Goal: Task Accomplishment & Management: Manage account settings

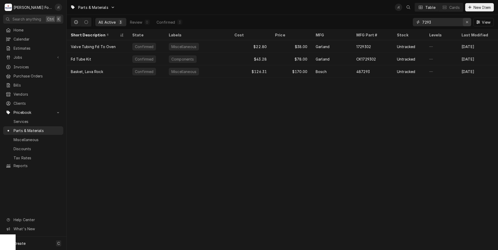
click at [469, 23] on div "Erase input" at bounding box center [466, 22] width 5 height 5
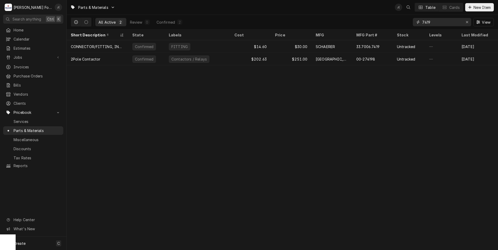
drag, startPoint x: 435, startPoint y: 22, endPoint x: 399, endPoint y: 23, distance: 36.2
click at [394, 23] on div "All Active 2 Review 0 Confirmed 2 7419 View" at bounding box center [282, 22] width 423 height 15
type input "7419"
click at [466, 24] on div "Erase input" at bounding box center [466, 22] width 5 height 5
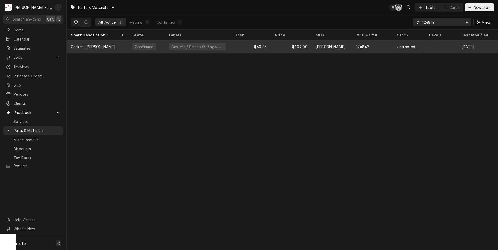
type input "124849"
click at [227, 46] on div "Gaskets / Seals / O-Rings: Door" at bounding box center [198, 46] width 66 height 12
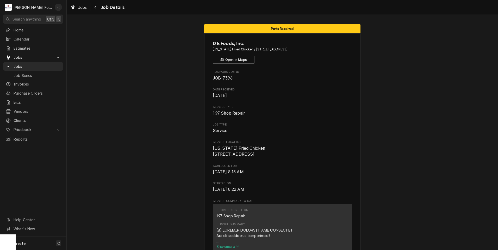
scroll to position [469, 0]
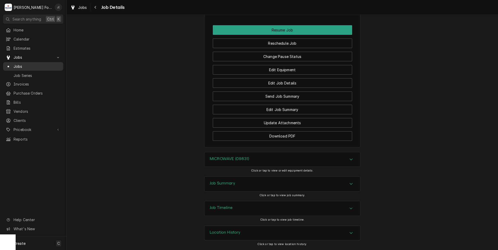
click at [32, 64] on span "Jobs" at bounding box center [37, 66] width 47 height 5
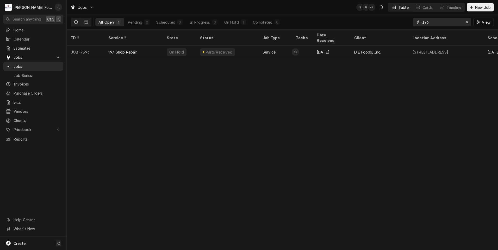
drag, startPoint x: 467, startPoint y: 23, endPoint x: 453, endPoint y: 22, distance: 14.6
click at [467, 23] on icon "Erase input" at bounding box center [466, 22] width 3 height 4
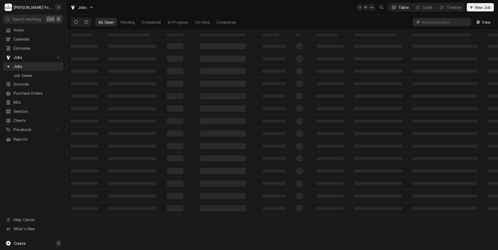
drag, startPoint x: 451, startPoint y: 22, endPoint x: 435, endPoint y: 21, distance: 16.7
click at [435, 21] on input "Dynamic Content Wrapper" at bounding box center [445, 22] width 46 height 8
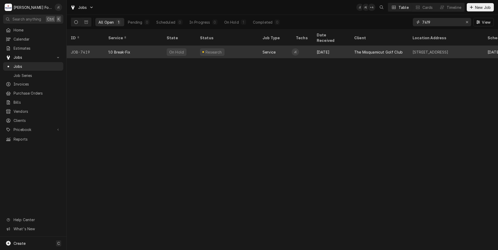
type input "7419"
click at [248, 50] on div "Research" at bounding box center [227, 52] width 62 height 12
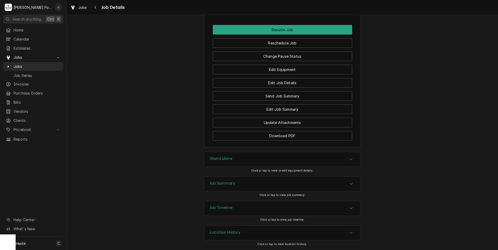
scroll to position [610, 0]
click at [227, 185] on h3 "Job Summary" at bounding box center [223, 183] width 26 height 5
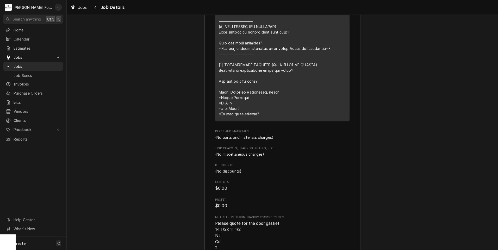
scroll to position [948, 0]
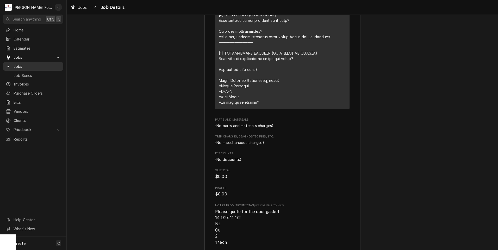
click at [20, 66] on span "Jobs" at bounding box center [37, 66] width 47 height 5
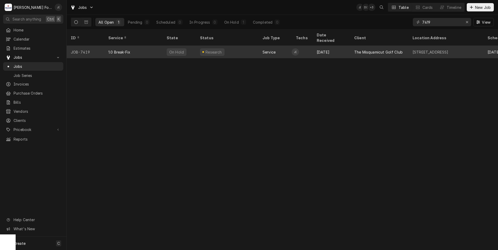
click at [113, 48] on div "1.0 Break-Fix" at bounding box center [133, 52] width 58 height 12
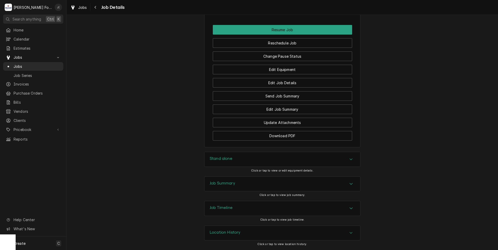
scroll to position [610, 0]
click at [225, 181] on h3 "Job Summary" at bounding box center [223, 183] width 26 height 5
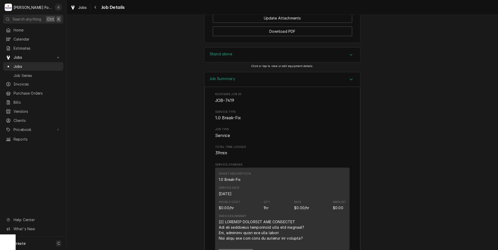
scroll to position [704, 0]
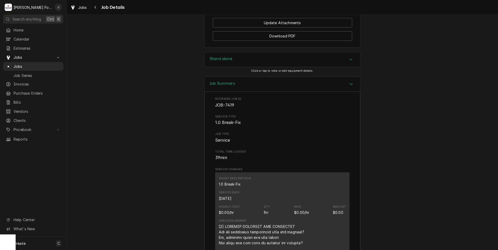
click at [225, 63] on div "Stand alone" at bounding box center [221, 59] width 23 height 6
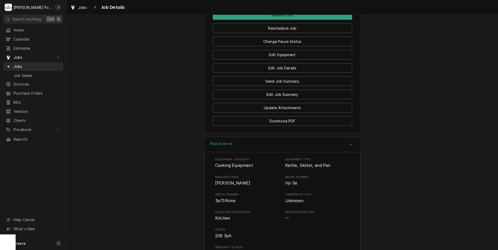
scroll to position [540, 0]
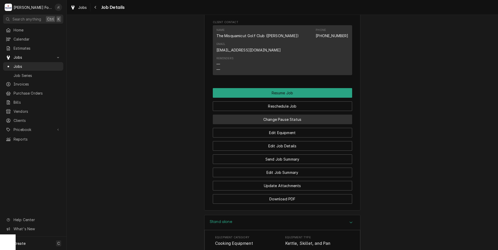
click at [307, 124] on button "Change Pause Status" at bounding box center [282, 120] width 139 height 10
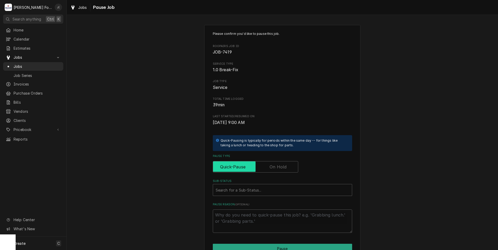
click at [282, 163] on input "Pause Type" at bounding box center [255, 166] width 81 height 11
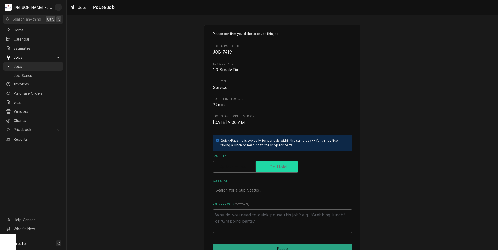
checkbox input "true"
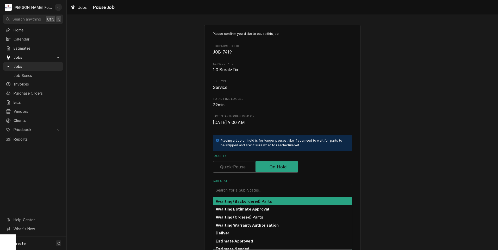
click at [261, 186] on div "Sub-Status" at bounding box center [283, 190] width 134 height 9
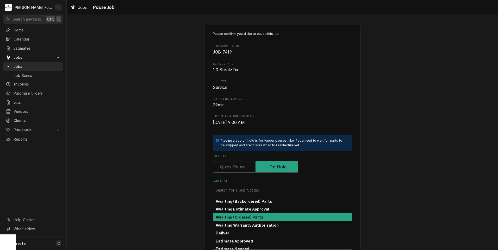
scroll to position [26, 0]
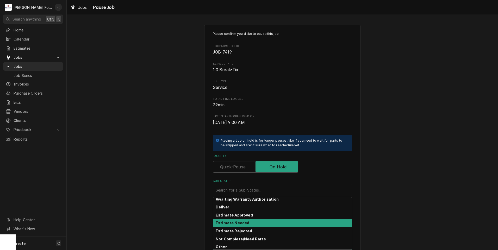
click at [245, 222] on div "Estimate Needed" at bounding box center [282, 223] width 139 height 8
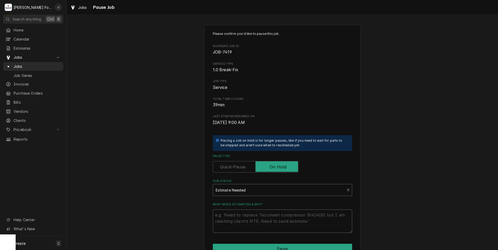
click at [243, 220] on textarea "What needs estimating & why?" at bounding box center [282, 221] width 139 height 23
type textarea "x"
type textarea "P"
type textarea "x"
type textarea "PR"
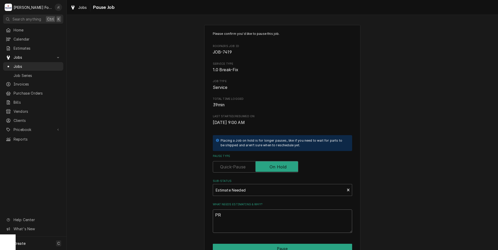
type textarea "x"
type textarea "PRI"
type textarea "x"
type textarea "PRIC"
type textarea "x"
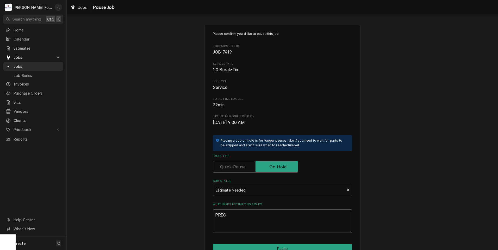
type textarea "PRICE"
type textarea "x"
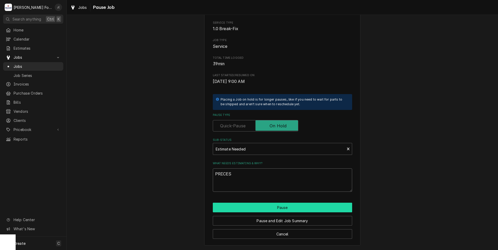
type textarea "PRICES"
click at [271, 208] on button "Pause" at bounding box center [282, 208] width 139 height 10
type textarea "x"
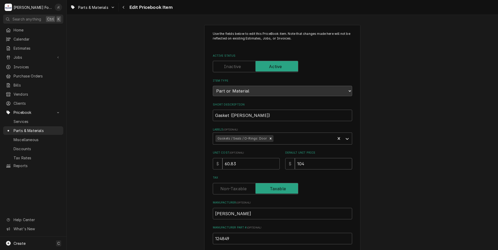
drag, startPoint x: 311, startPoint y: 164, endPoint x: 189, endPoint y: 171, distance: 121.5
click at [189, 171] on div "Use the fields below to edit this PriceBook item. Note that changes made here w…" at bounding box center [282, 203] width 431 height 367
type textarea "x"
type input "1"
type textarea "x"
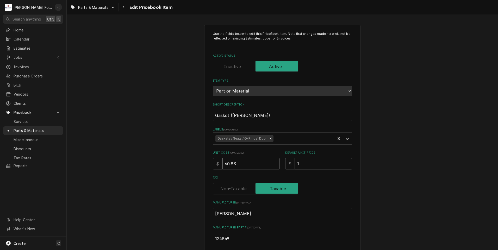
type input "10"
type textarea "x"
type input "109"
drag, startPoint x: 239, startPoint y: 164, endPoint x: 103, endPoint y: 169, distance: 136.2
click at [131, 165] on div "Use the fields below to edit this PriceBook item. Note that changes made here w…" at bounding box center [282, 203] width 431 height 367
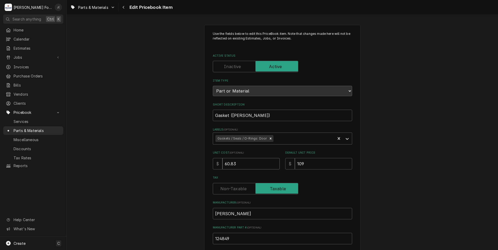
type textarea "x"
type input "4"
type textarea "x"
type input "44"
type textarea "x"
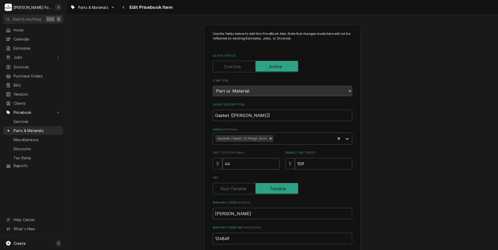
type input "44.7"
type textarea "x"
type input "44.70"
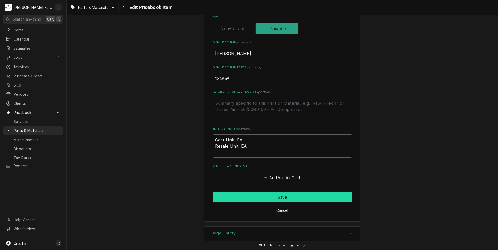
click at [235, 196] on button "Save" at bounding box center [282, 198] width 139 height 10
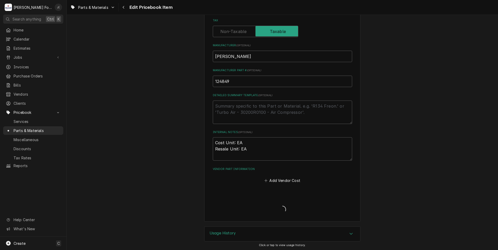
type textarea "x"
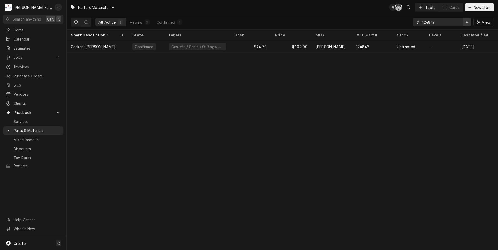
click at [467, 23] on icon "Erase input" at bounding box center [466, 22] width 3 height 4
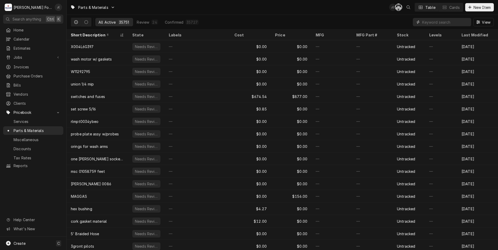
paste input "P30Z5048"
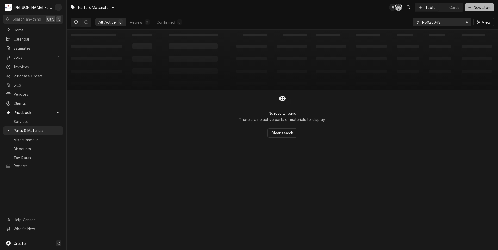
type input "P30Z5048"
click at [474, 9] on span "New Item" at bounding box center [481, 7] width 19 height 5
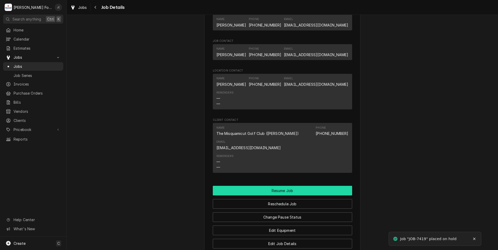
scroll to position [521, 0]
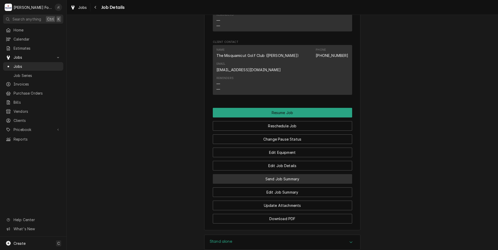
click at [271, 184] on button "Send Job Summary" at bounding box center [282, 179] width 139 height 10
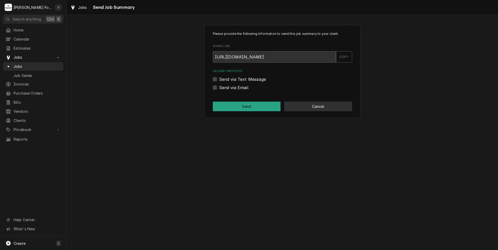
click at [302, 105] on button "Cancel" at bounding box center [318, 107] width 68 height 10
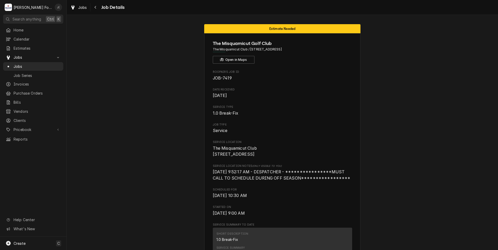
scroll to position [521, 0]
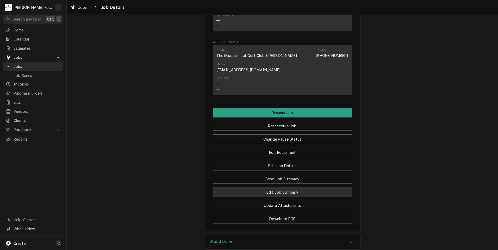
click at [287, 197] on button "Edit Job Summary" at bounding box center [282, 193] width 139 height 10
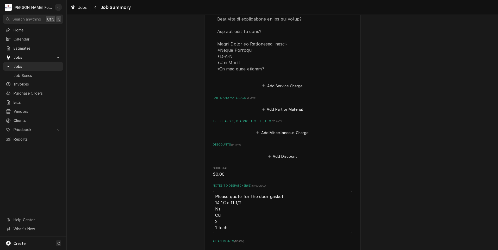
scroll to position [286, 0]
click at [278, 106] on button "Add Part or Material" at bounding box center [282, 109] width 43 height 7
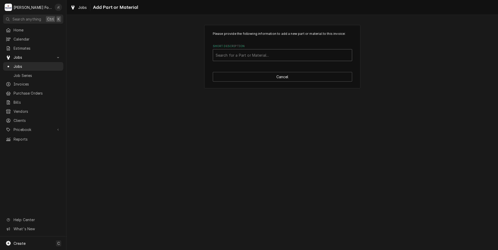
click at [262, 56] on div "Short Description" at bounding box center [283, 54] width 134 height 9
type input "124849"
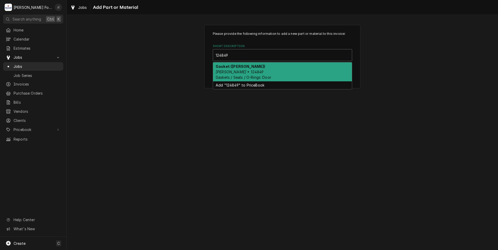
click at [257, 75] on span "Gaskets / Seals / O-Rings: Door" at bounding box center [243, 77] width 55 height 4
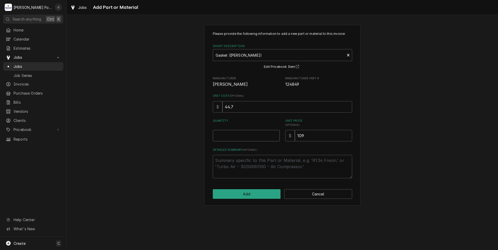
click at [248, 137] on input "Quantity" at bounding box center [246, 135] width 67 height 11
type textarea "x"
type input "1"
click at [256, 195] on button "Add" at bounding box center [247, 194] width 68 height 10
type textarea "x"
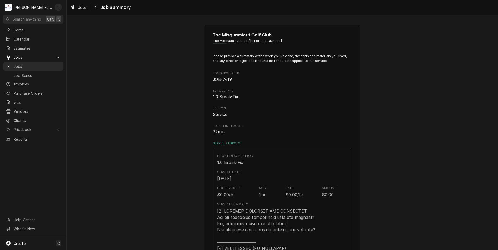
scroll to position [286, 0]
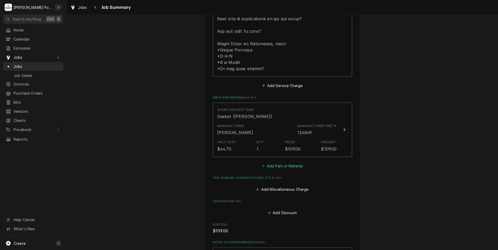
click at [282, 163] on button "Add Part or Material" at bounding box center [282, 165] width 43 height 7
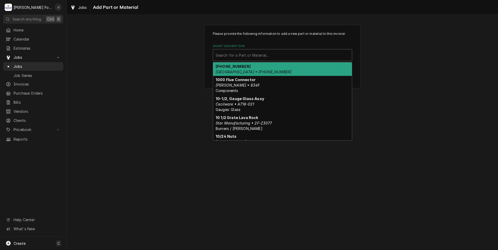
click at [247, 56] on div "Short Description" at bounding box center [283, 54] width 134 height 9
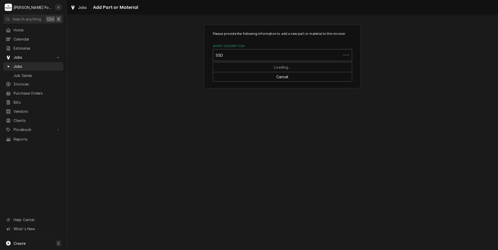
type input "SSDT"
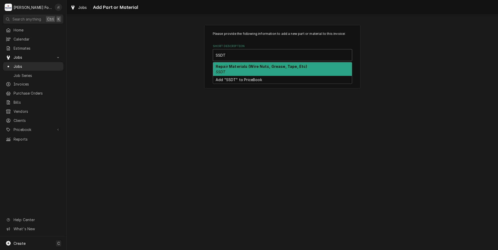
click at [240, 71] on div "Repair Materials (Wire Nuts, Grease, Tape, Etc) SSDT" at bounding box center [282, 69] width 139 height 14
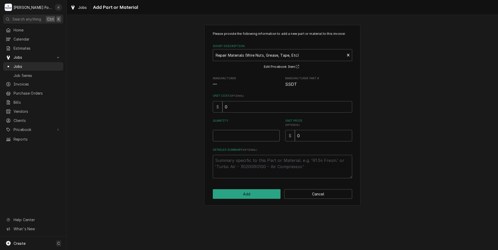
click at [248, 136] on input "Quantity" at bounding box center [246, 135] width 67 height 11
type textarea "x"
type input "1"
type textarea "x"
type input "4"
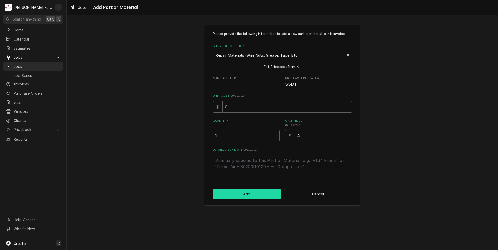
click at [266, 197] on button "Add" at bounding box center [247, 194] width 68 height 10
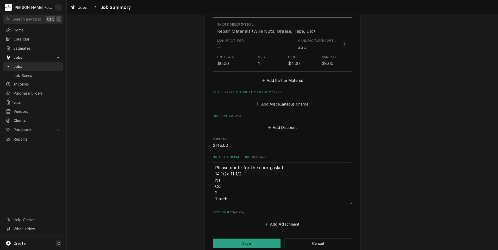
scroll to position [443, 0]
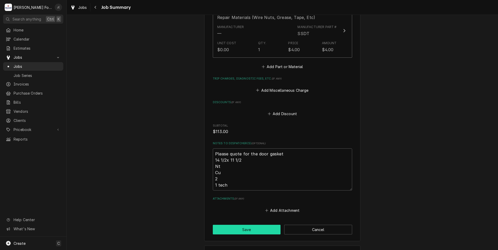
click at [222, 226] on button "Save" at bounding box center [247, 230] width 68 height 10
type textarea "x"
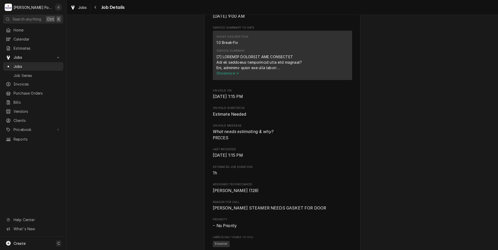
scroll to position [208, 0]
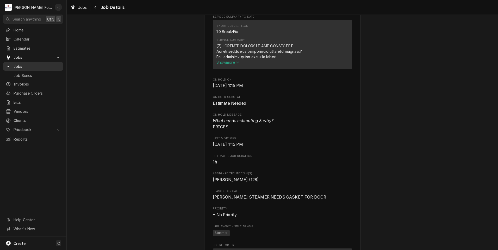
click at [34, 66] on span "Jobs" at bounding box center [37, 66] width 47 height 5
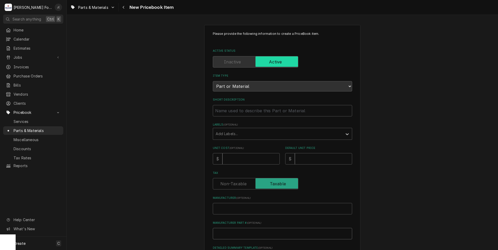
click at [218, 233] on input "Manufacturer Part # ( optional )" at bounding box center [282, 233] width 139 height 11
paste input "P30Z5048"
type textarea "x"
type input "P30Z5048"
click at [226, 208] on input "Manufacturer ( optional )" at bounding box center [282, 208] width 139 height 11
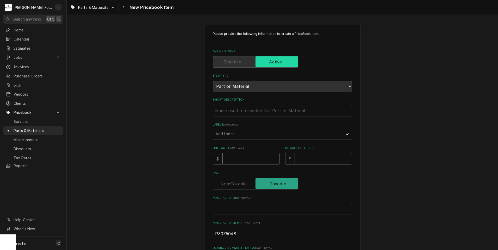
type textarea "x"
type input "M"
type textarea "x"
type input "ME"
type textarea "x"
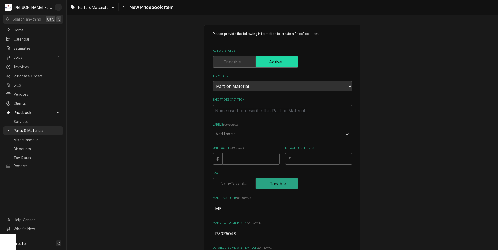
type input "MER"
type textarea "x"
type input "MERR"
type textarea "x"
type input "MERRY"
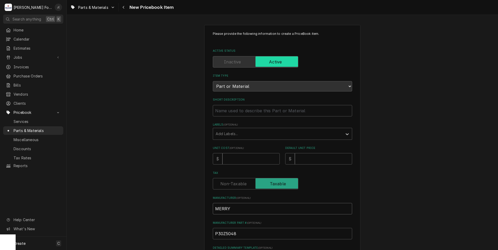
type textarea "x"
type input "MERRYC"
type textarea "x"
type input "MERRYCH"
type textarea "x"
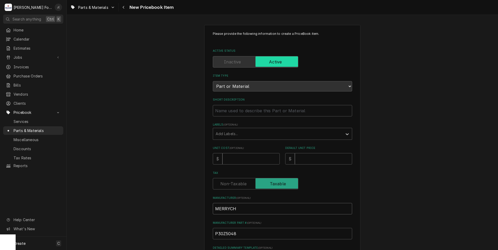
type input "MERRYCHE"
type textarea "x"
type input "MERRYCHEF"
click at [233, 160] on input "Unit Cost ( optional )" at bounding box center [250, 158] width 57 height 11
type textarea "x"
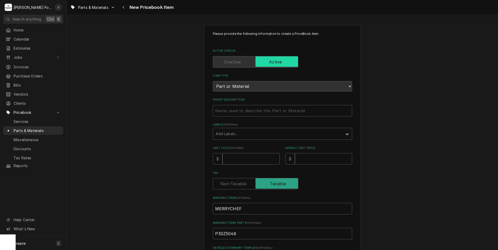
type input "6"
type textarea "x"
type input "62"
type textarea "x"
type input "620"
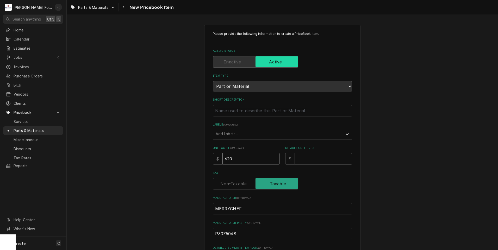
type textarea "x"
type input "620.9"
type textarea "x"
type input "620.91"
type textarea "x"
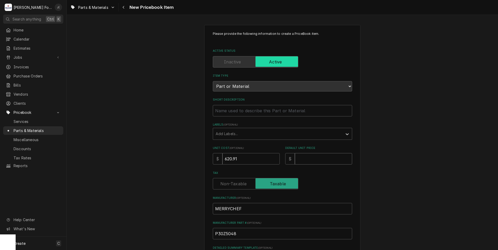
type input "9"
type textarea "x"
type input "98"
type textarea "x"
type input "986"
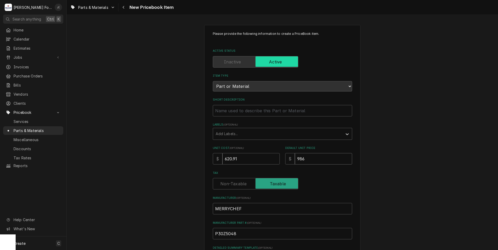
type textarea "x"
type input "986.0"
type textarea "x"
type input "986.00"
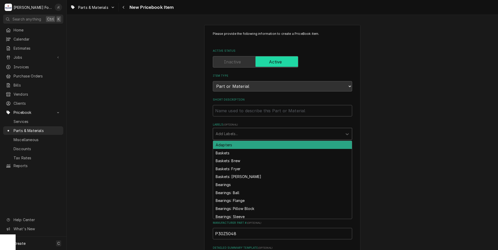
click at [229, 138] on div "Labels" at bounding box center [278, 133] width 124 height 9
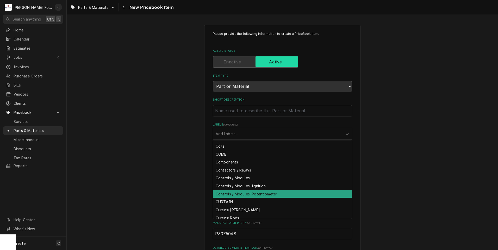
scroll to position [390, 0]
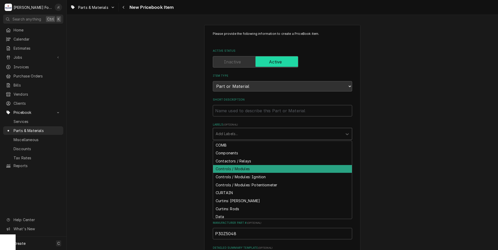
click at [244, 170] on div "Controls / Modules" at bounding box center [282, 169] width 139 height 8
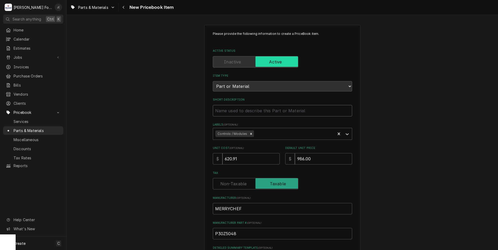
click at [237, 111] on input "Short Description" at bounding box center [282, 110] width 139 height 11
paste input "CONTROL IO ASSEMBLY, ELREHA"
type textarea "x"
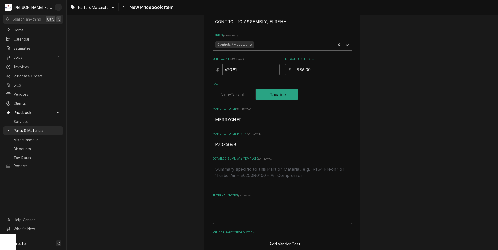
scroll to position [118, 0]
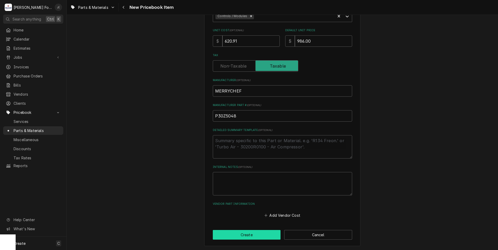
type input "CONTROL IO ASSEMBLY, ELREHA"
click at [244, 233] on button "Create" at bounding box center [247, 235] width 68 height 10
type textarea "x"
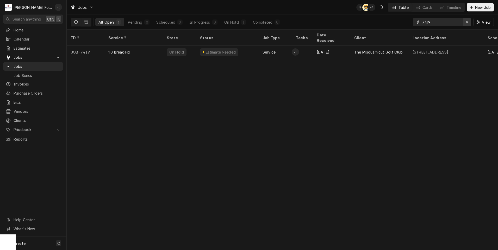
click at [466, 22] on icon "Erase input" at bounding box center [466, 22] width 3 height 4
click at [461, 21] on input "Dynamic Content Wrapper" at bounding box center [446, 22] width 49 height 8
type input "[PERSON_NAME]"
